Goal: Check status: Check status

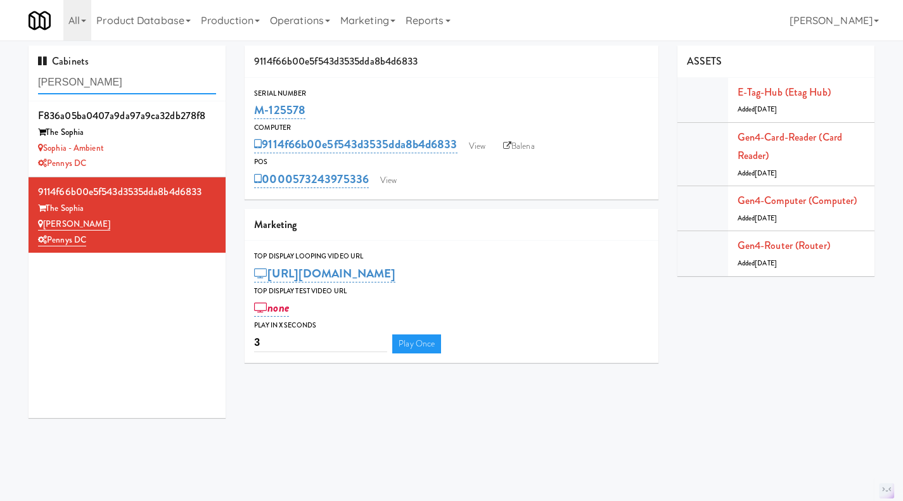
click at [162, 82] on input "sophia" at bounding box center [127, 82] width 178 height 23
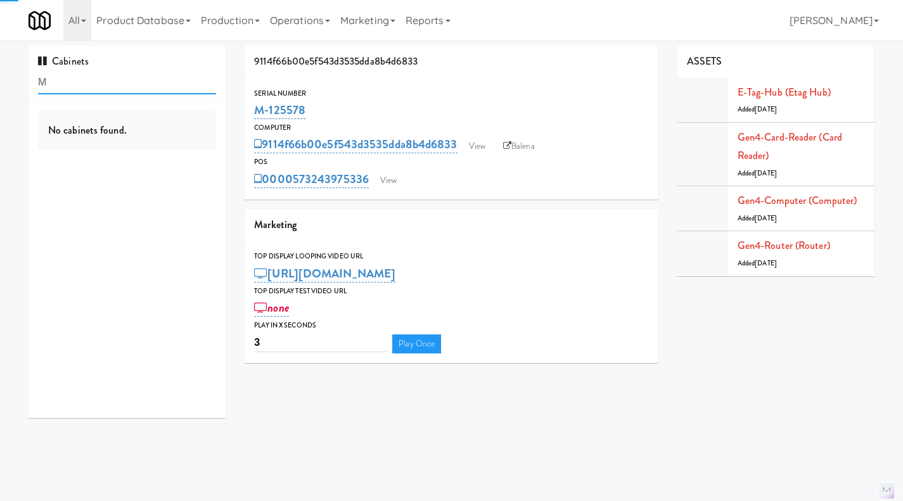
type input "M-"
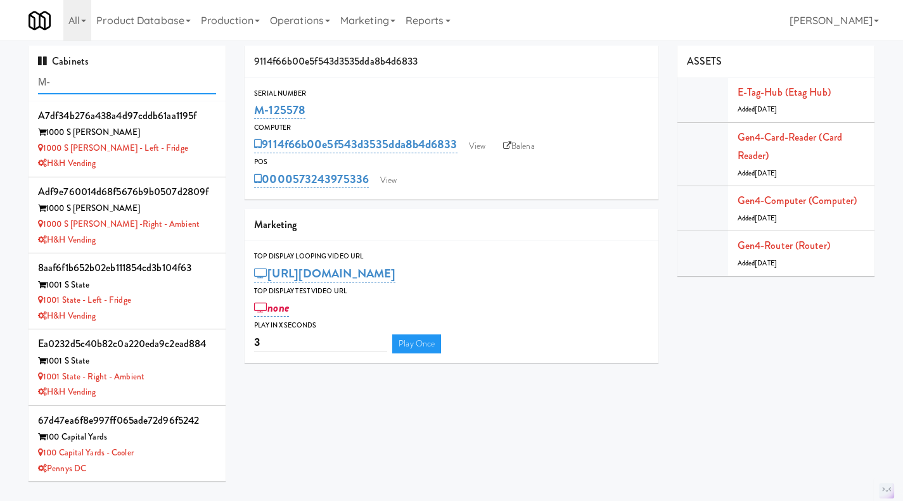
click at [80, 77] on input "M-" at bounding box center [127, 82] width 178 height 23
type input "131"
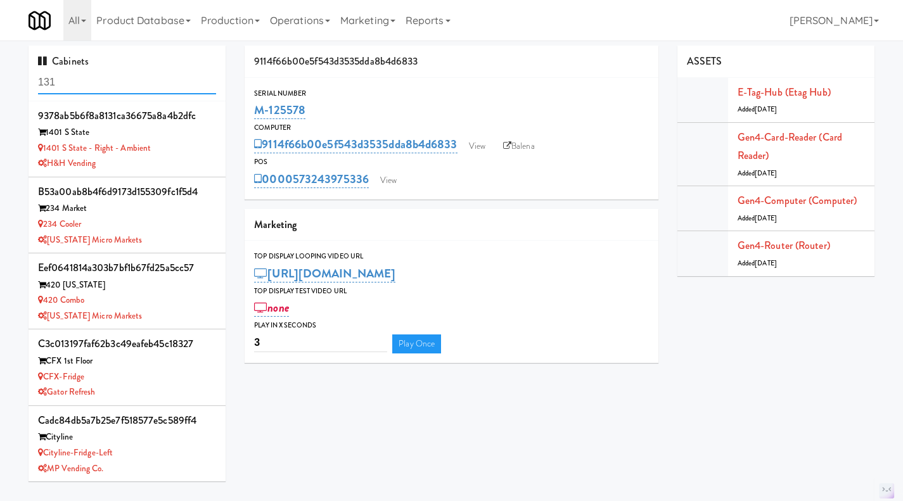
click at [129, 88] on input "131" at bounding box center [127, 82] width 178 height 23
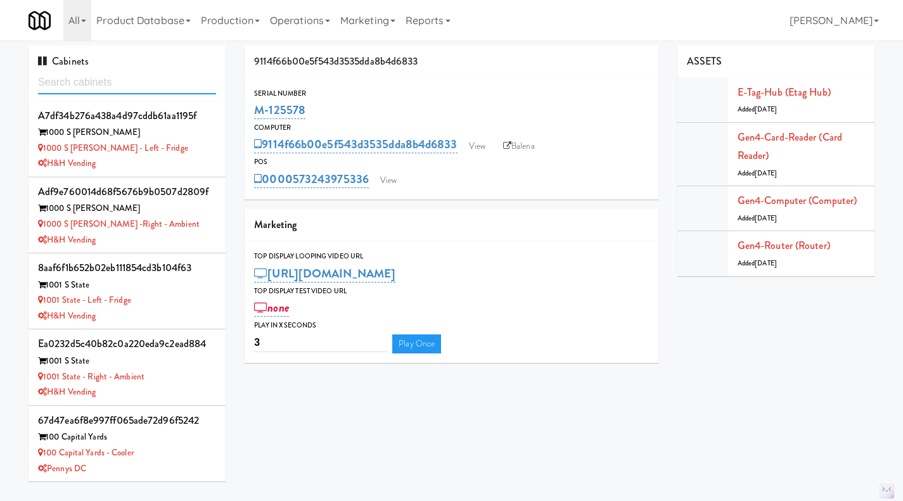
click at [79, 84] on input "text" at bounding box center [127, 82] width 178 height 23
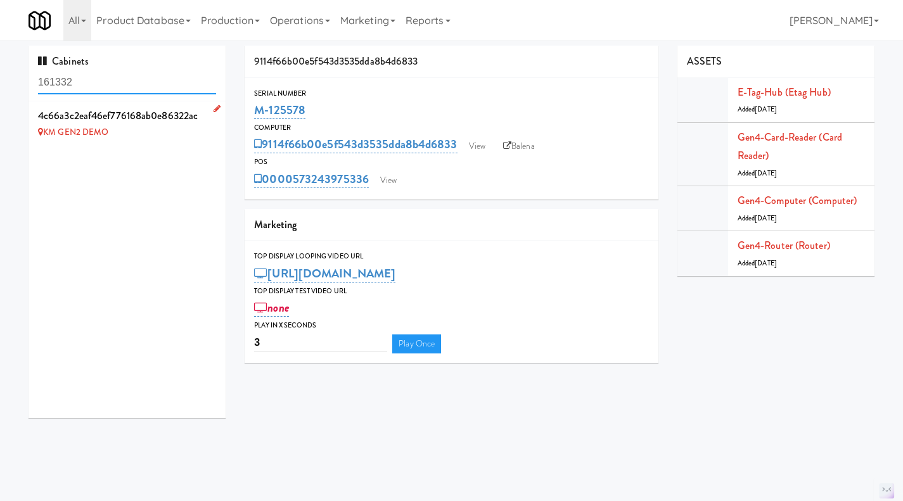
type input "161332"
click at [160, 143] on li "4c66a3c2eaf46ef776168ab0e86322ac KM GEN2 DEMO" at bounding box center [127, 123] width 197 height 44
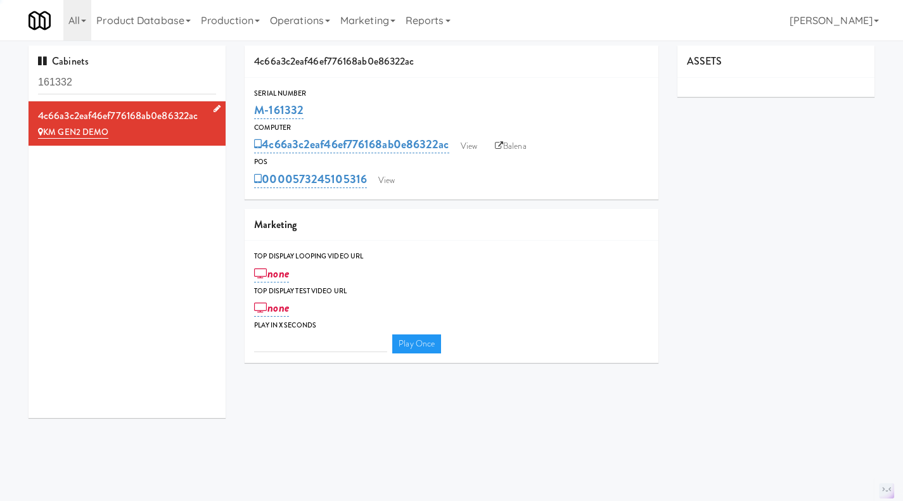
type input "3"
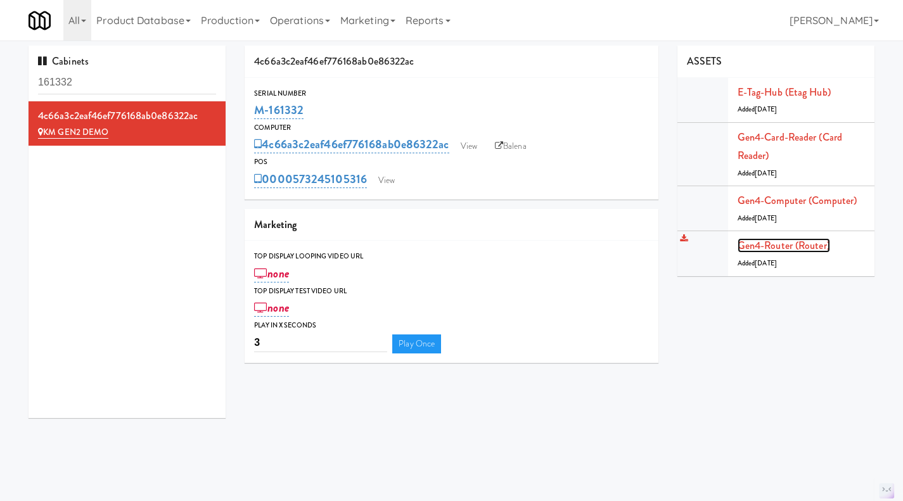
click at [784, 246] on link "Gen4-router (Router)" at bounding box center [784, 245] width 93 height 15
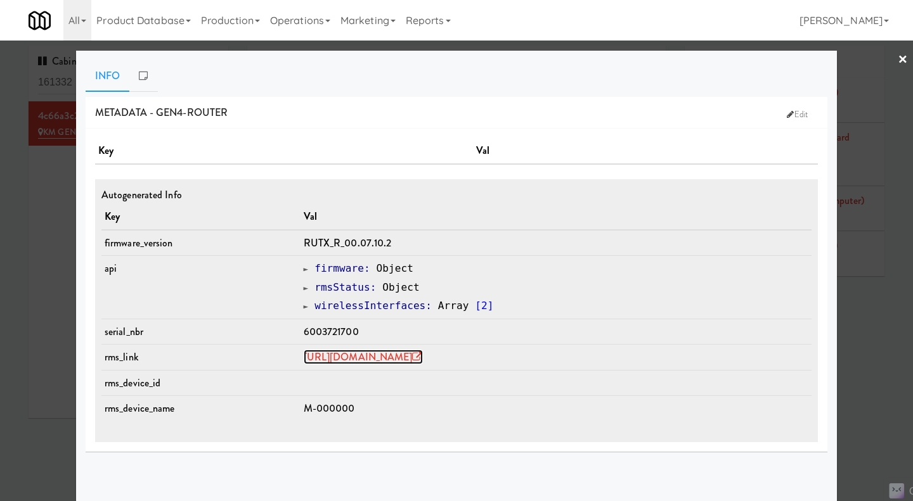
click at [423, 359] on link "https://rms.teltonika-networks.com/devices/1672453" at bounding box center [363, 357] width 119 height 15
click at [48, 262] on div at bounding box center [456, 250] width 913 height 501
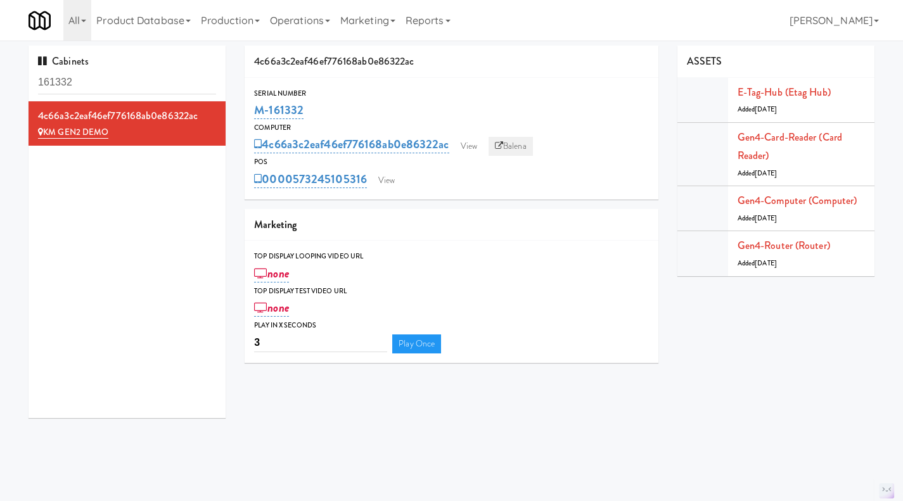
click at [510, 146] on link "Balena" at bounding box center [511, 146] width 44 height 19
click at [781, 205] on link "Gen4-computer (Computer)" at bounding box center [797, 200] width 119 height 15
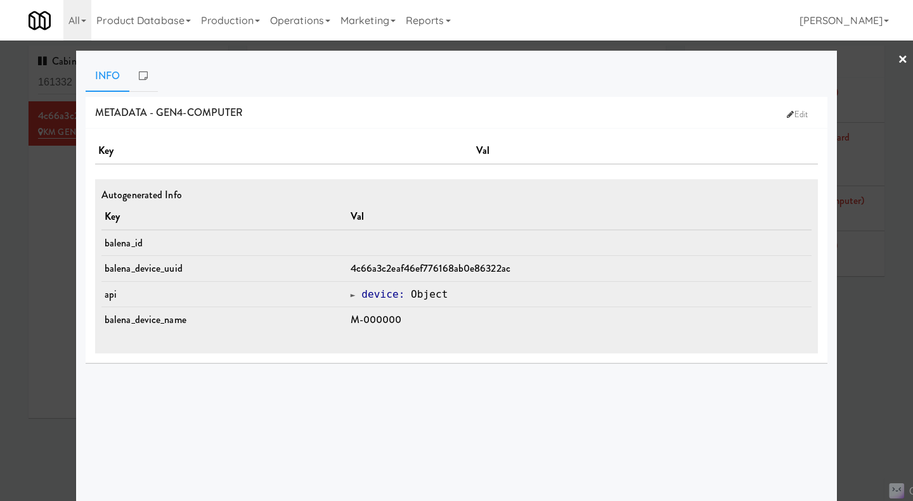
click at [868, 330] on div at bounding box center [456, 250] width 913 height 501
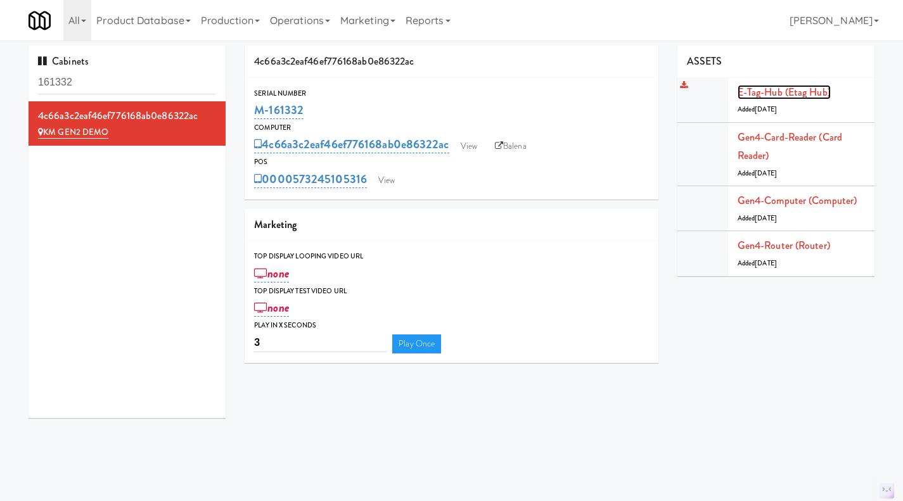
click at [764, 93] on link "E-tag-hub (Etag Hub)" at bounding box center [784, 92] width 93 height 15
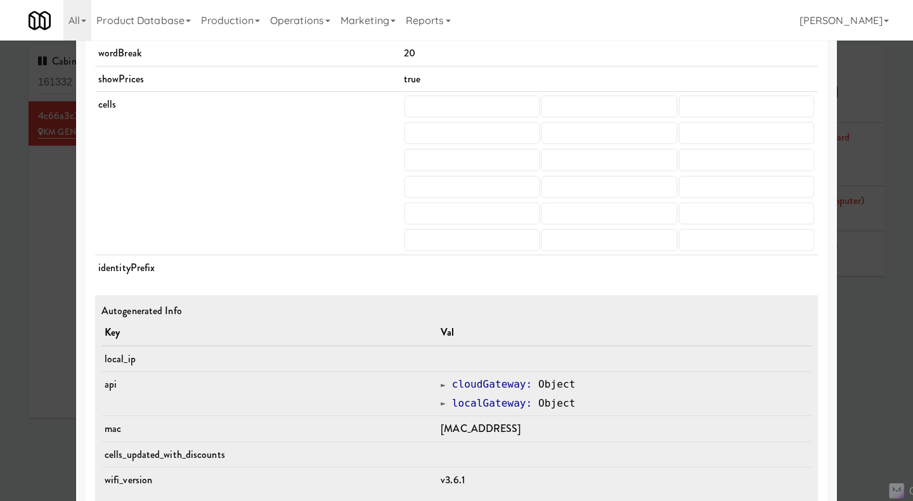
scroll to position [567, 0]
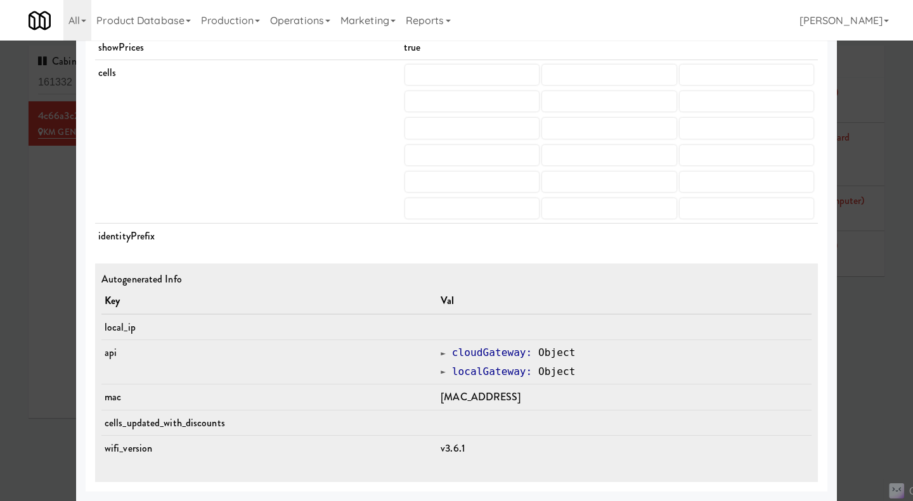
click at [865, 262] on div at bounding box center [456, 250] width 913 height 501
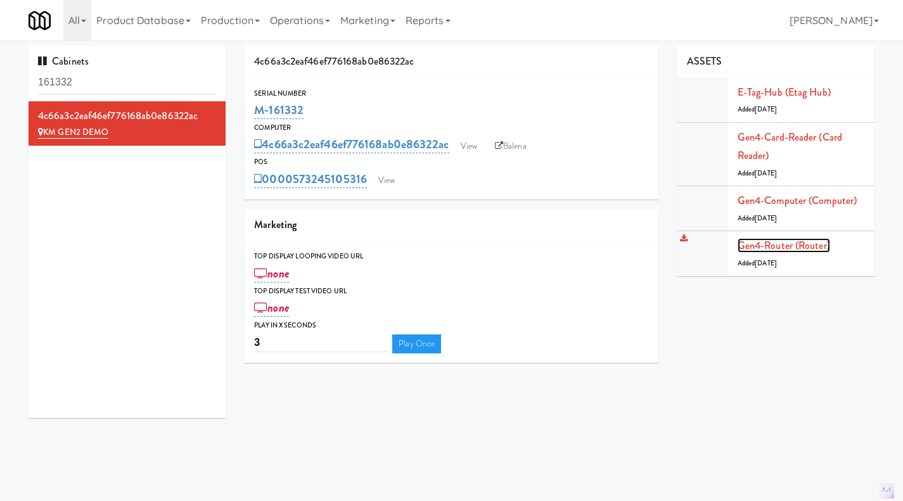
click at [765, 253] on link "Gen4-router (Router)" at bounding box center [784, 245] width 93 height 15
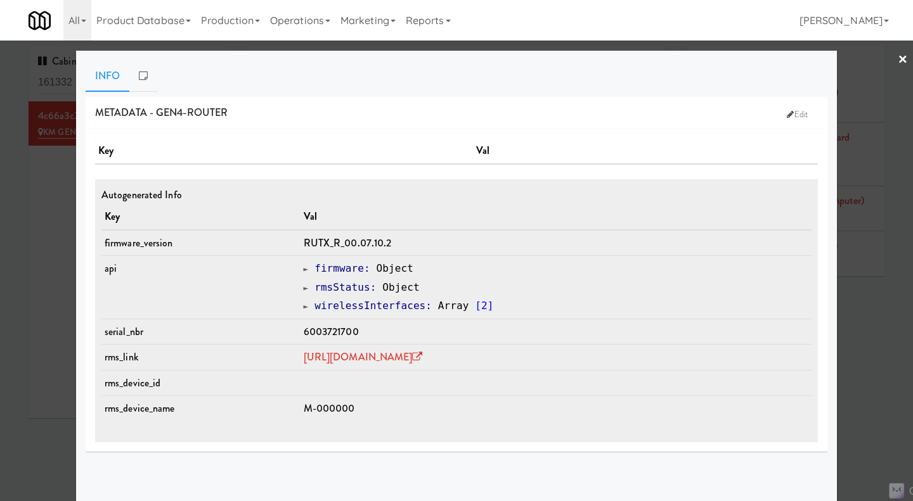
click at [48, 306] on div at bounding box center [456, 250] width 913 height 501
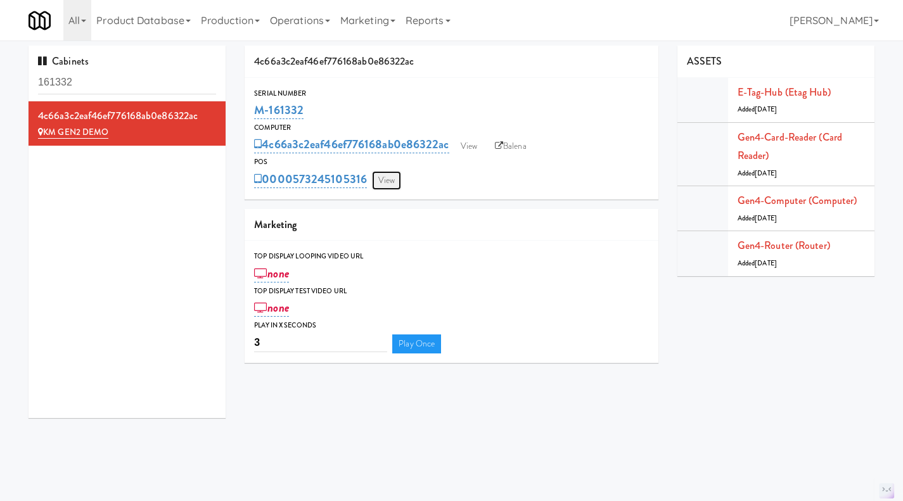
click at [388, 184] on link "View" at bounding box center [386, 180] width 29 height 19
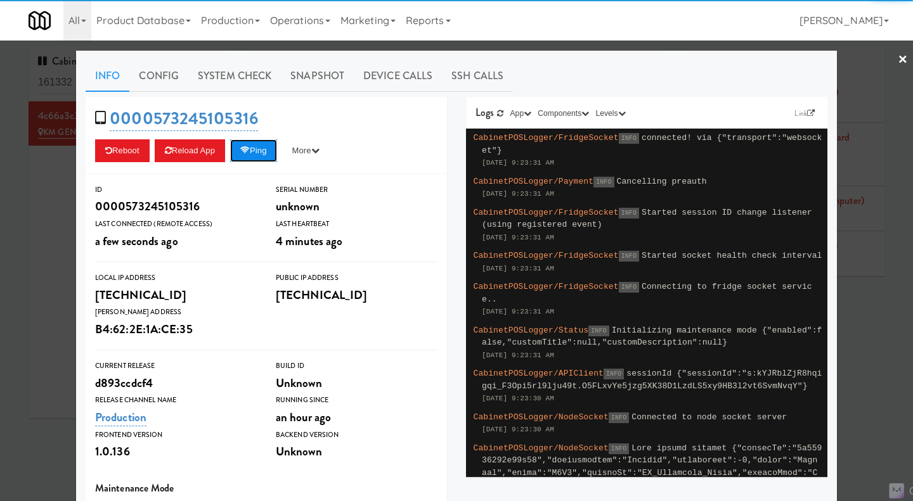
click at [246, 153] on icon at bounding box center [245, 150] width 10 height 8
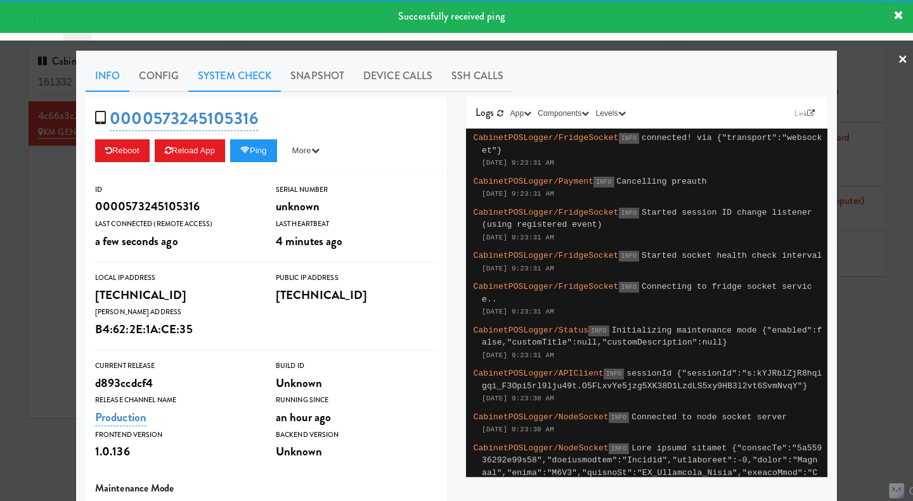
click at [234, 71] on link "System Check" at bounding box center [234, 76] width 93 height 32
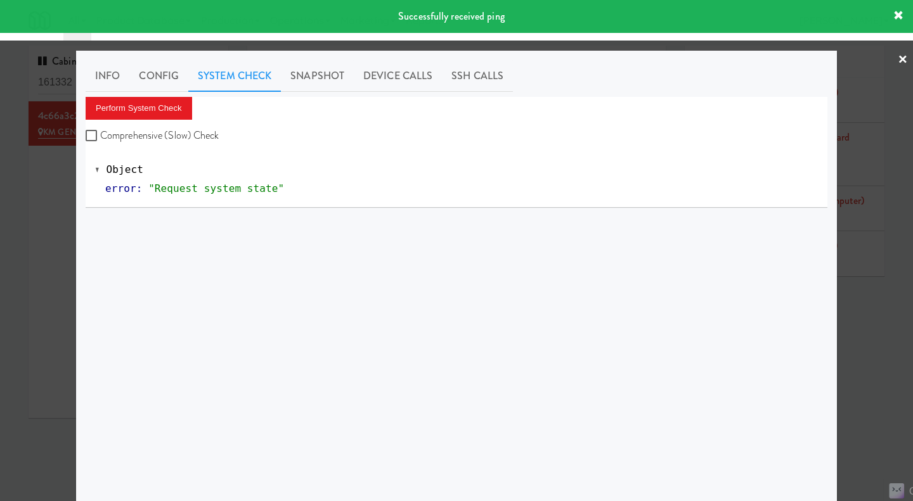
click at [183, 124] on div "Perform System Check Comprehensive (Slow) Check" at bounding box center [456, 121] width 741 height 48
click at [172, 136] on label "Comprehensive (Slow) Check" at bounding box center [153, 135] width 134 height 19
click at [100, 136] on input "Comprehensive (Slow) Check" at bounding box center [93, 136] width 15 height 10
checkbox input "true"
click at [162, 111] on button "Perform System Check" at bounding box center [139, 108] width 106 height 23
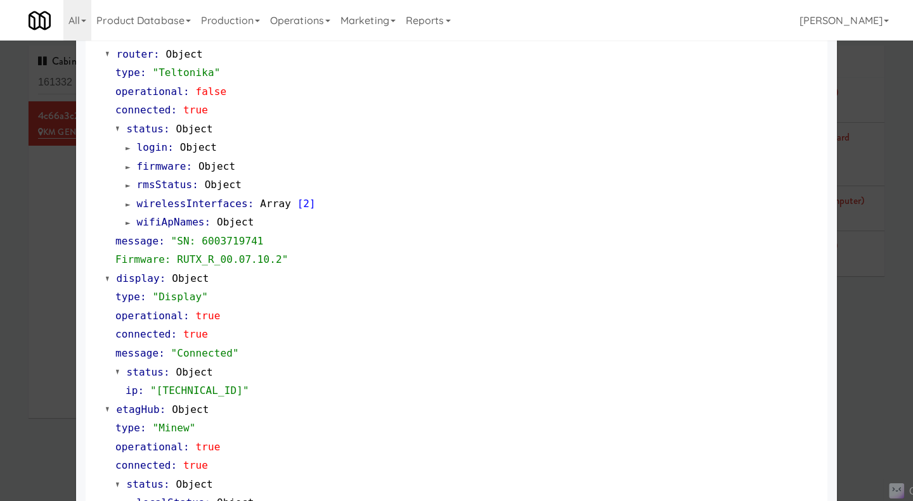
scroll to position [696, 0]
click at [232, 241] on span ""SN: 6003719741 Firmware: RUTX_R_00.07.10.2"" at bounding box center [201, 249] width 173 height 31
copy span "6003719741"
click at [44, 245] on div at bounding box center [456, 250] width 913 height 501
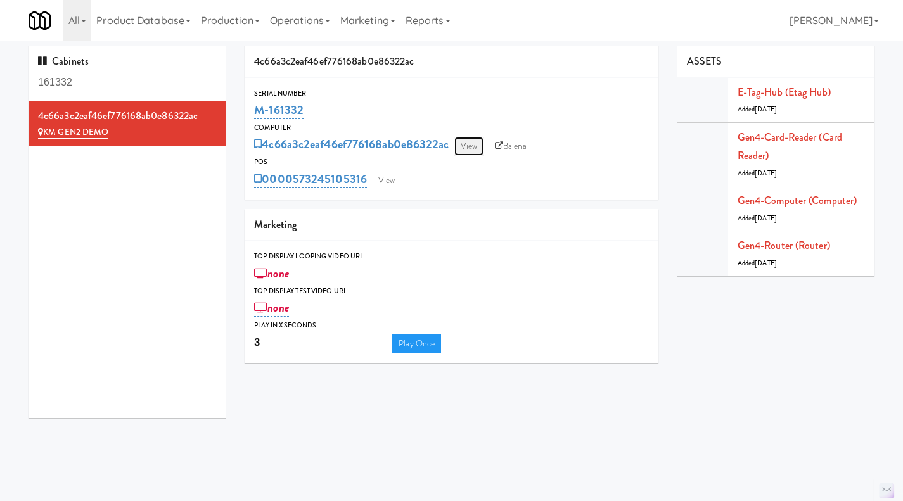
click at [468, 146] on link "View" at bounding box center [468, 146] width 29 height 19
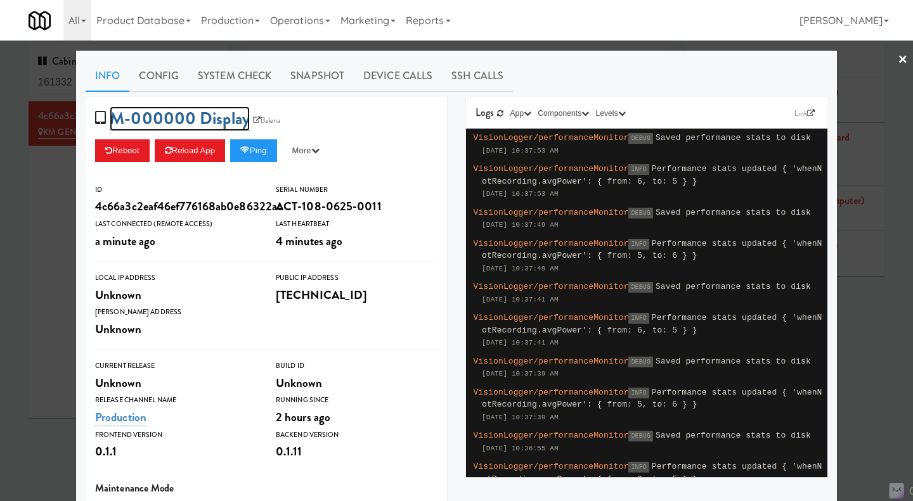
click at [162, 114] on link "M-000000 Display" at bounding box center [180, 118] width 140 height 25
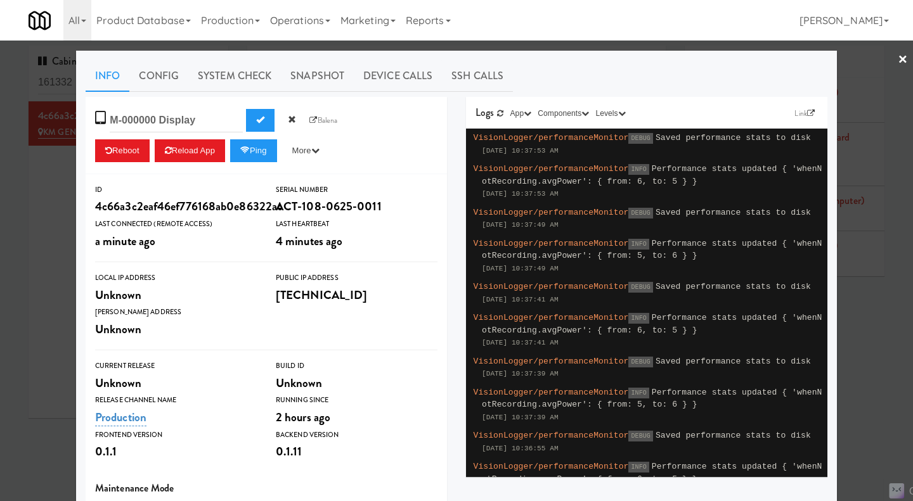
drag, startPoint x: 152, startPoint y: 122, endPoint x: 101, endPoint y: 115, distance: 51.8
click at [101, 115] on span "M-000000 Display M-000000 Display Balena" at bounding box center [220, 118] width 250 height 24
click at [68, 197] on div at bounding box center [456, 250] width 913 height 501
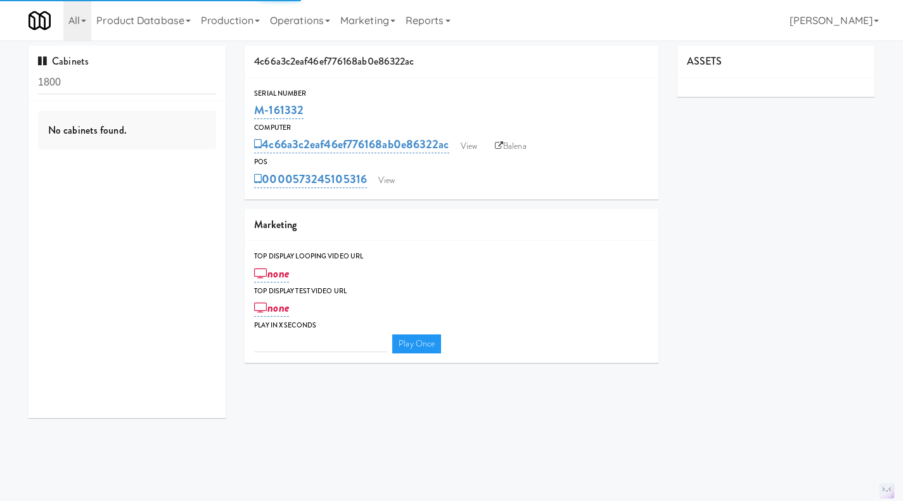
type input "3"
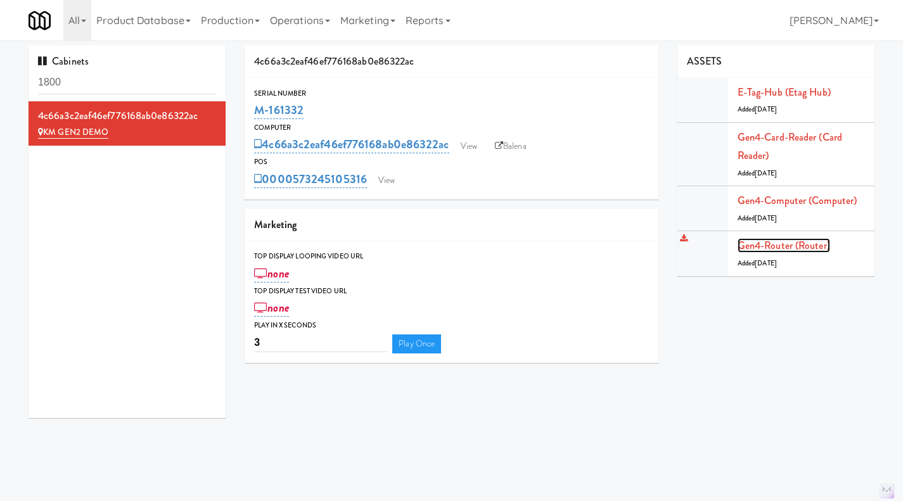
click at [795, 244] on link "Gen4-router (Router)" at bounding box center [784, 245] width 93 height 15
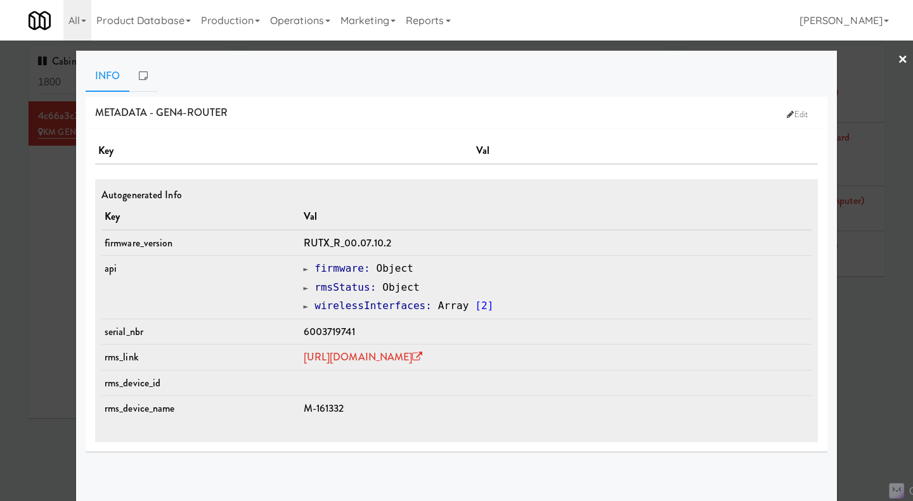
click at [854, 362] on div at bounding box center [456, 250] width 913 height 501
